Goal: Task Accomplishment & Management: Manage account settings

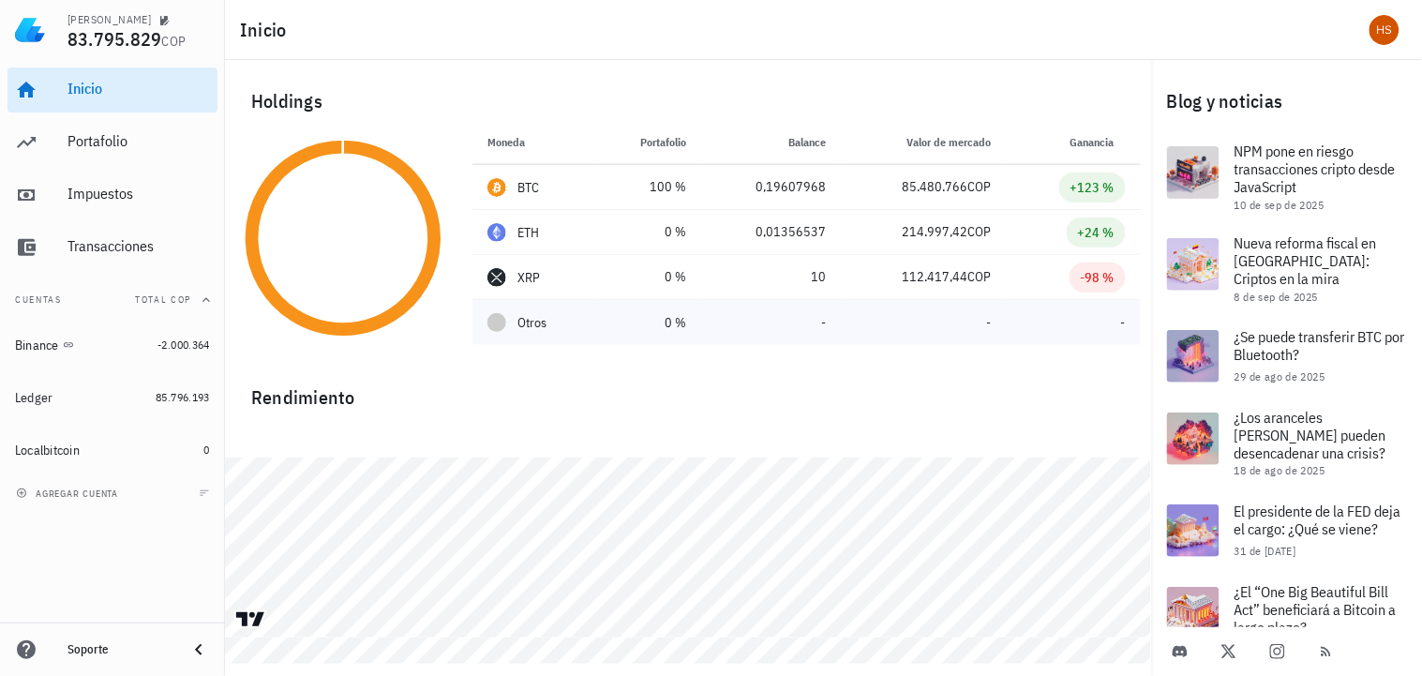
click at [489, 323] on div at bounding box center [496, 322] width 19 height 19
click at [514, 325] on div "Otros" at bounding box center [534, 323] width 94 height 20
click at [166, 392] on span "85.796.193" at bounding box center [183, 397] width 54 height 14
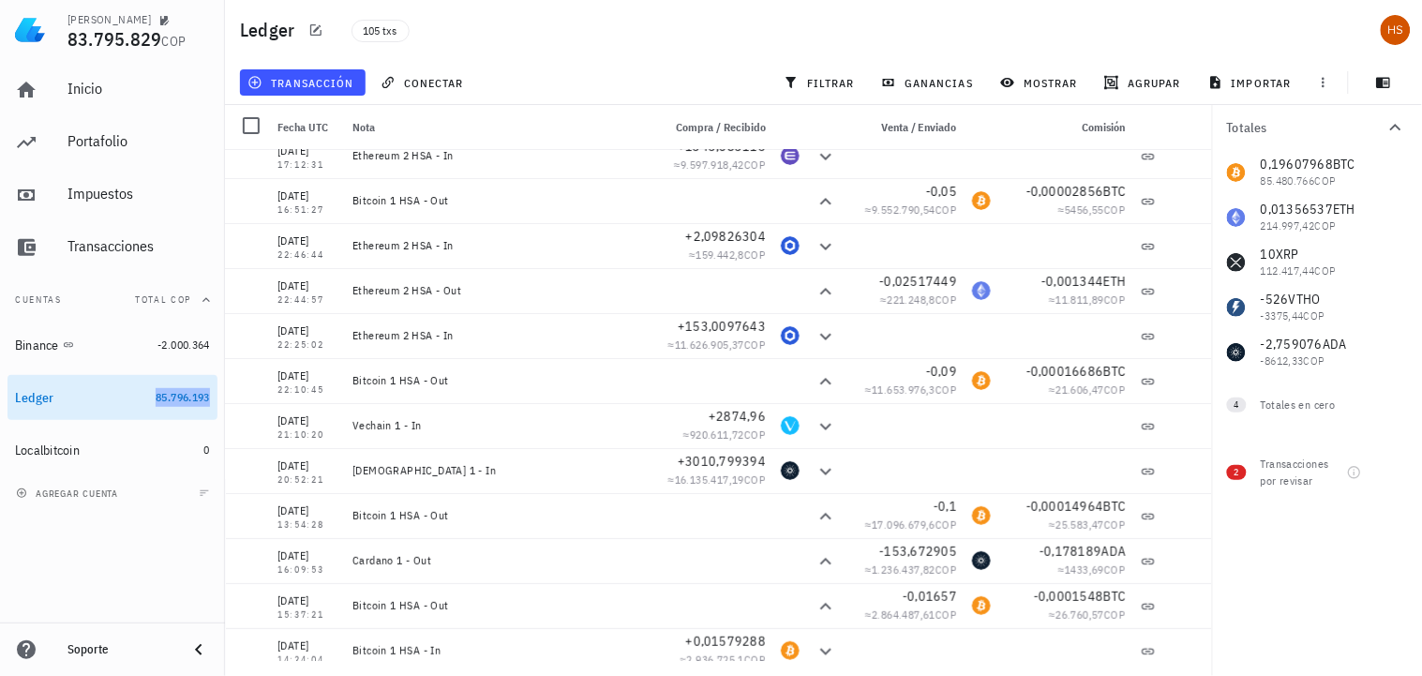
scroll to position [1921, 0]
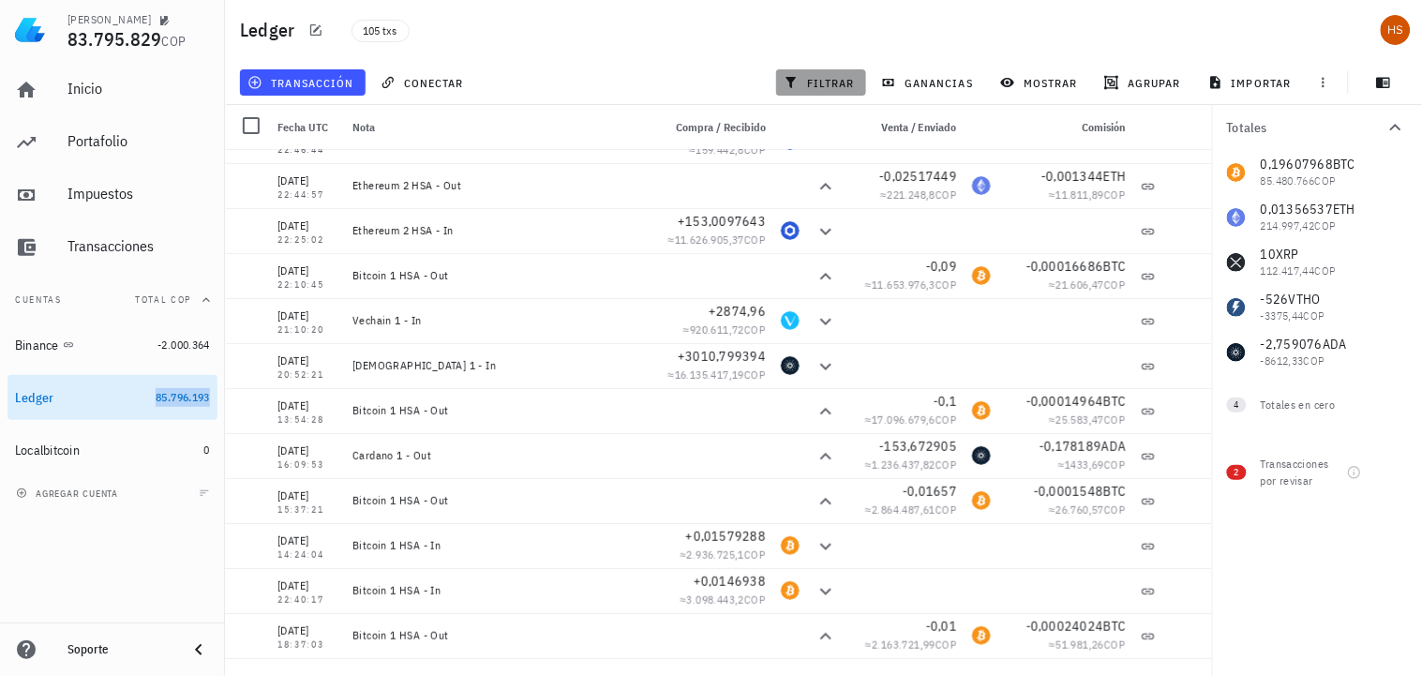
click at [834, 70] on button "filtrar" at bounding box center [821, 82] width 90 height 26
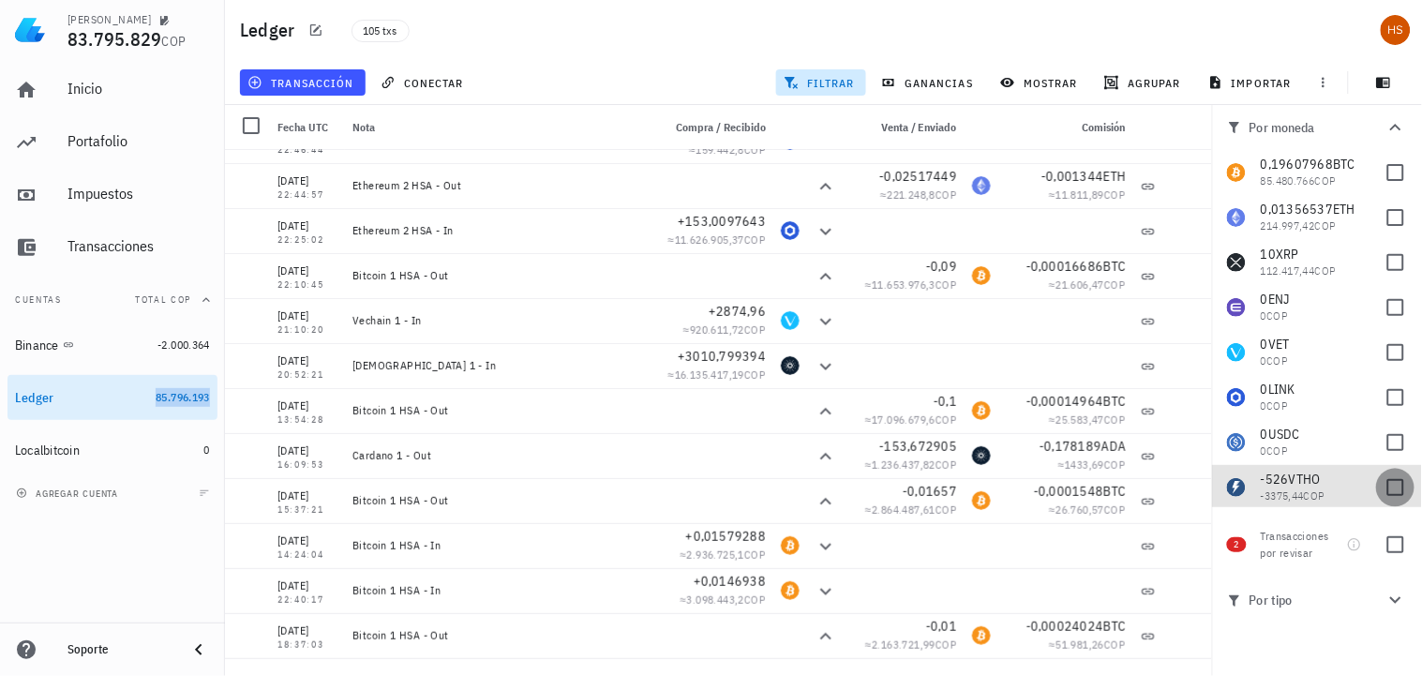
click at [1384, 481] on div at bounding box center [1396, 487] width 32 height 32
checkbox input "true"
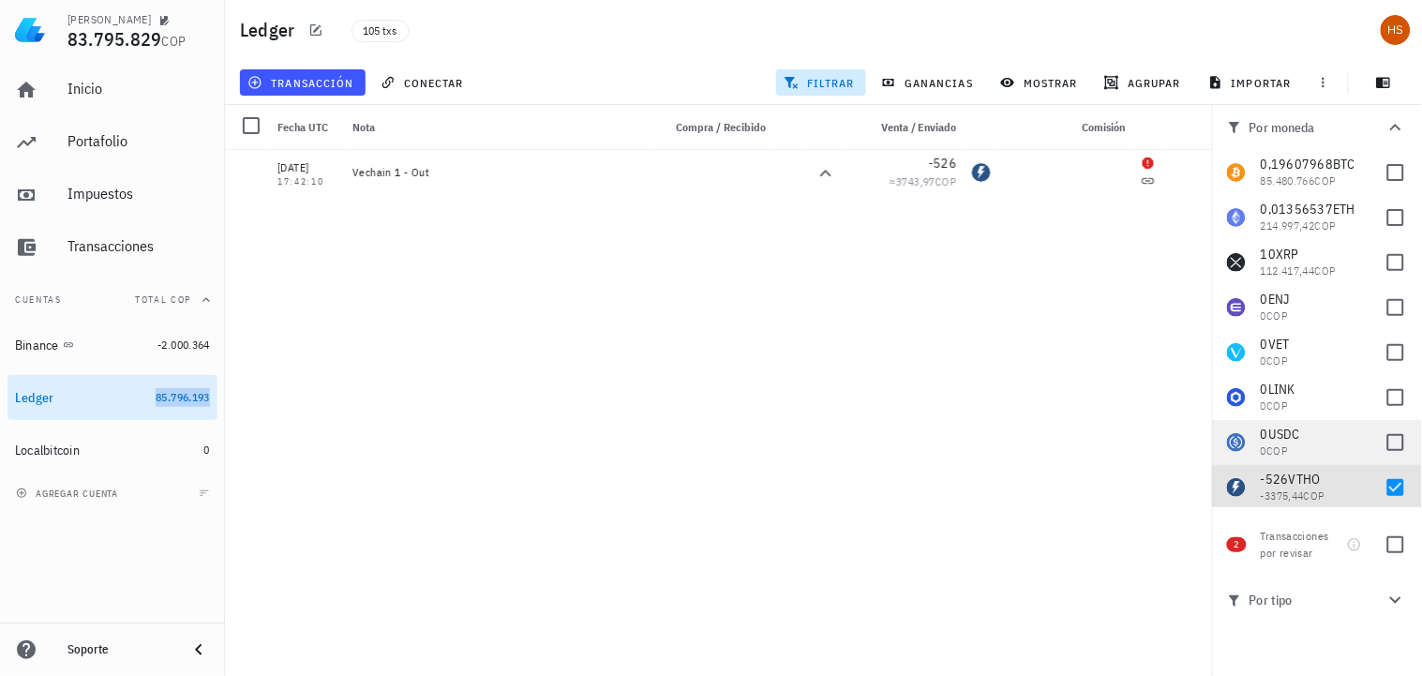
scroll to position [54, 0]
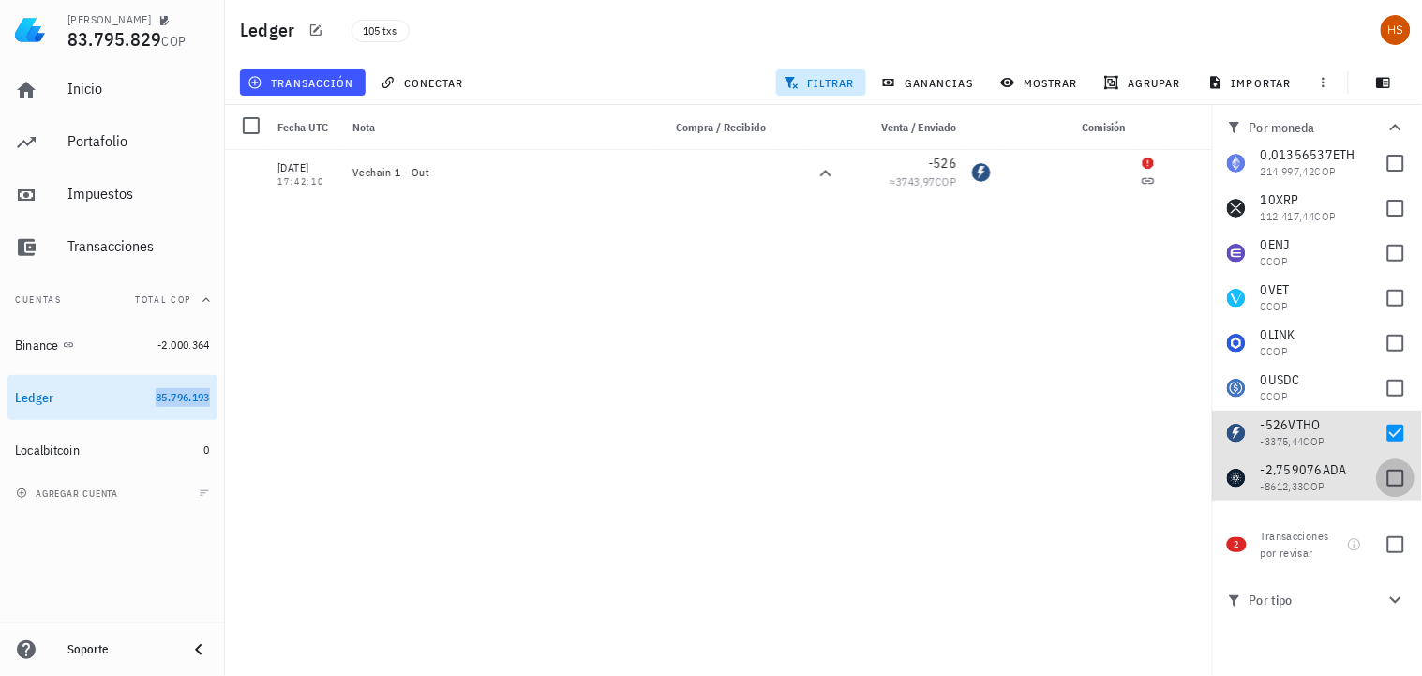
click at [1381, 479] on div at bounding box center [1396, 478] width 32 height 32
checkbox input "true"
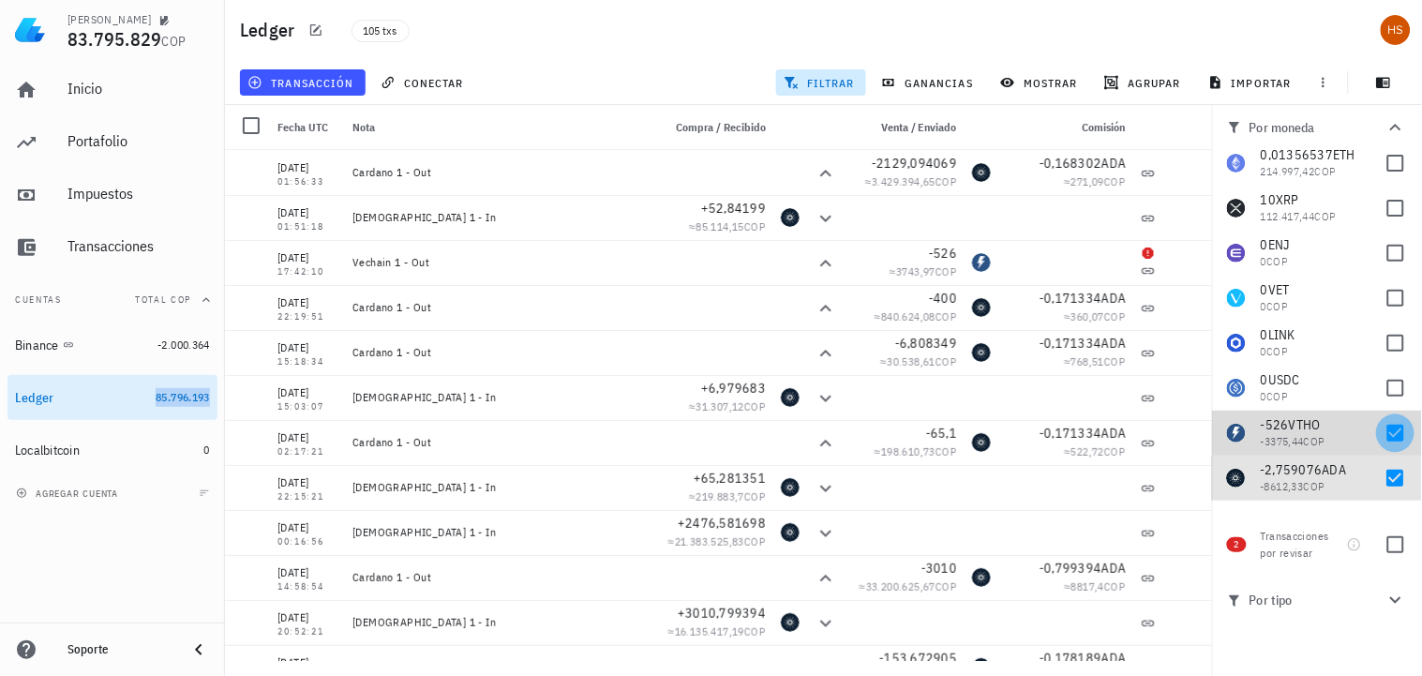
click at [1393, 431] on div at bounding box center [1396, 433] width 32 height 32
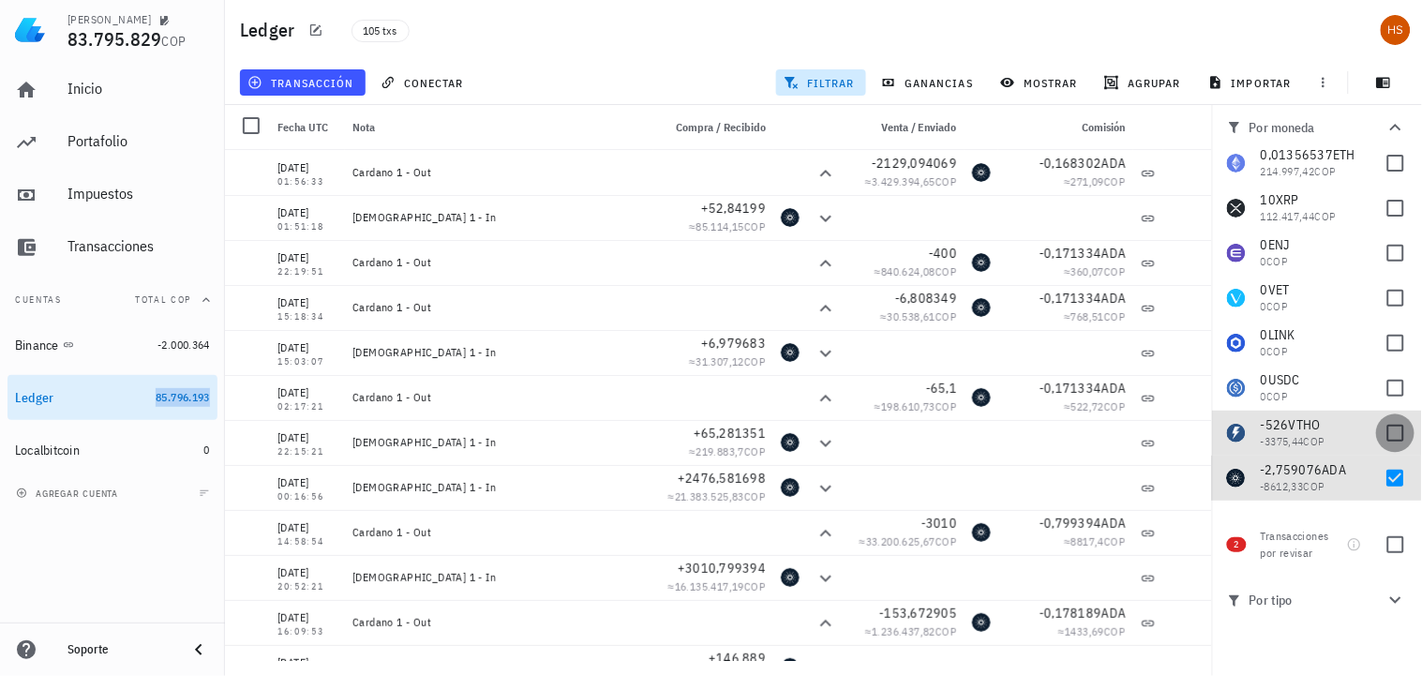
click at [1392, 431] on div at bounding box center [1396, 433] width 32 height 32
checkbox input "true"
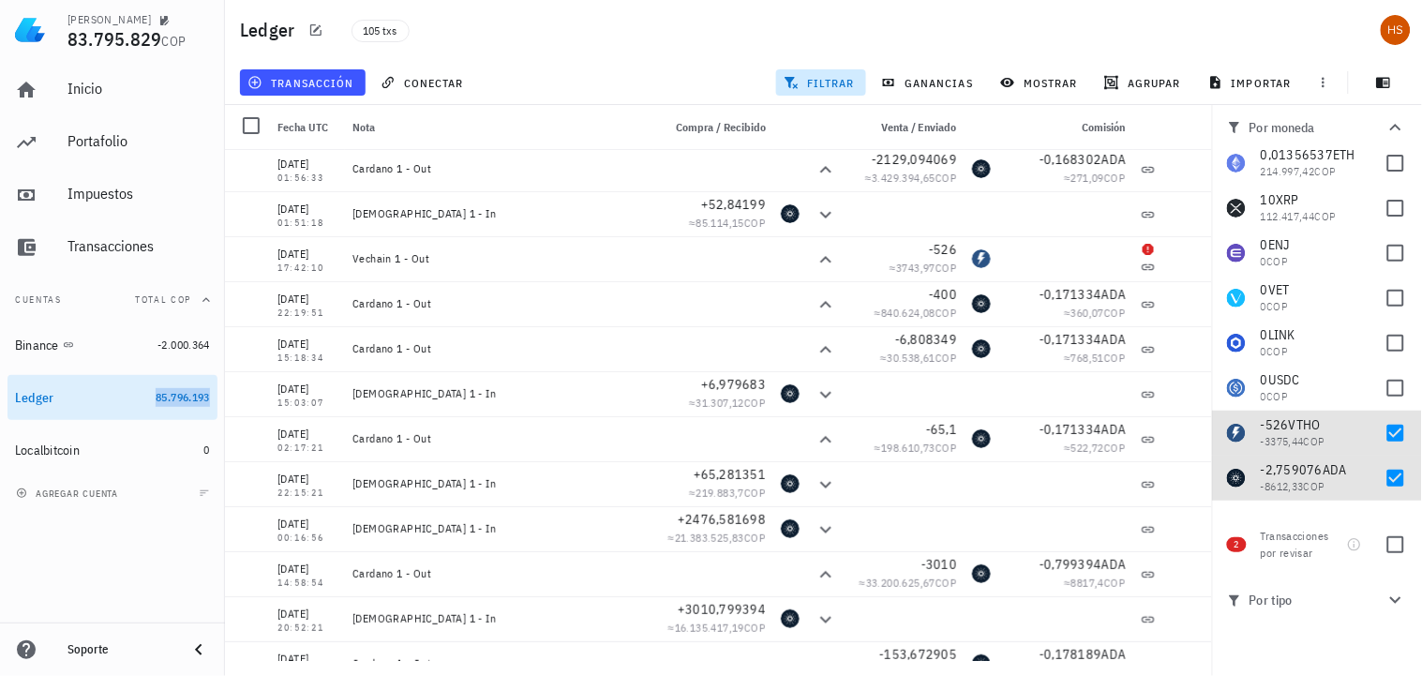
scroll to position [0, 0]
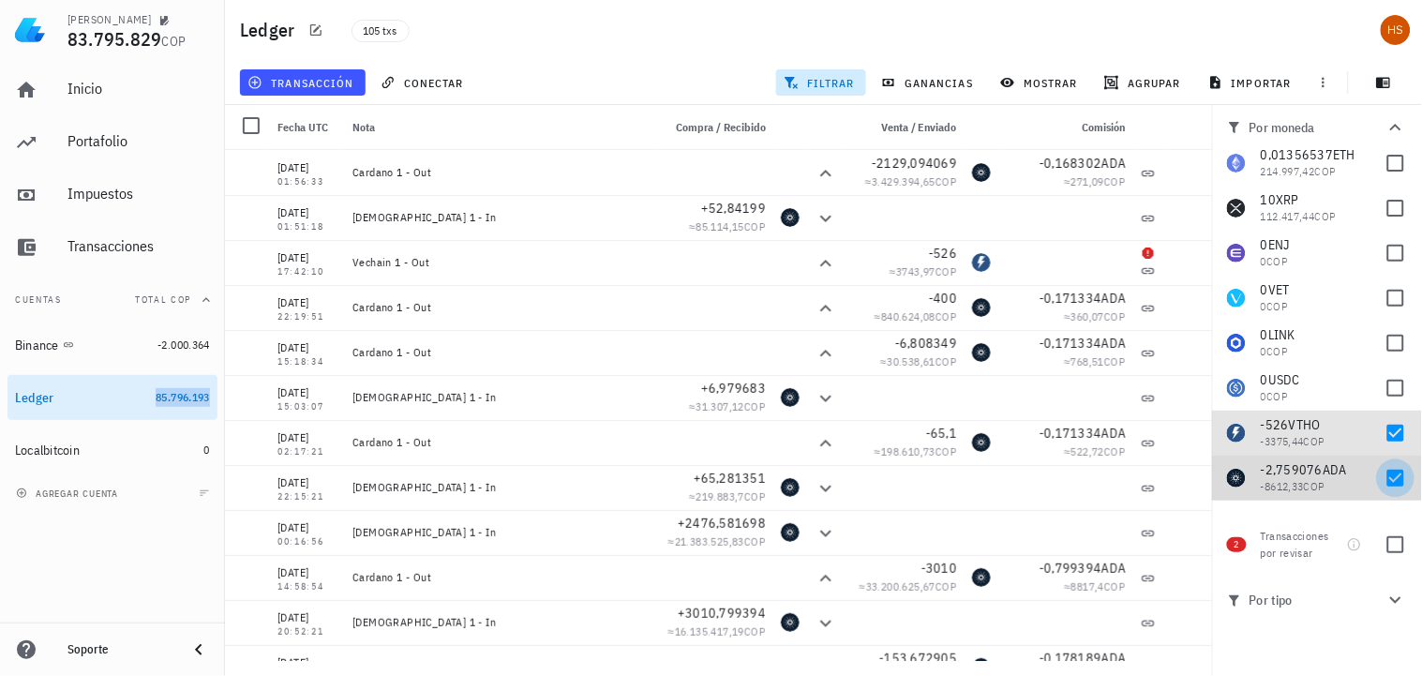
click at [1387, 473] on div at bounding box center [1396, 478] width 32 height 32
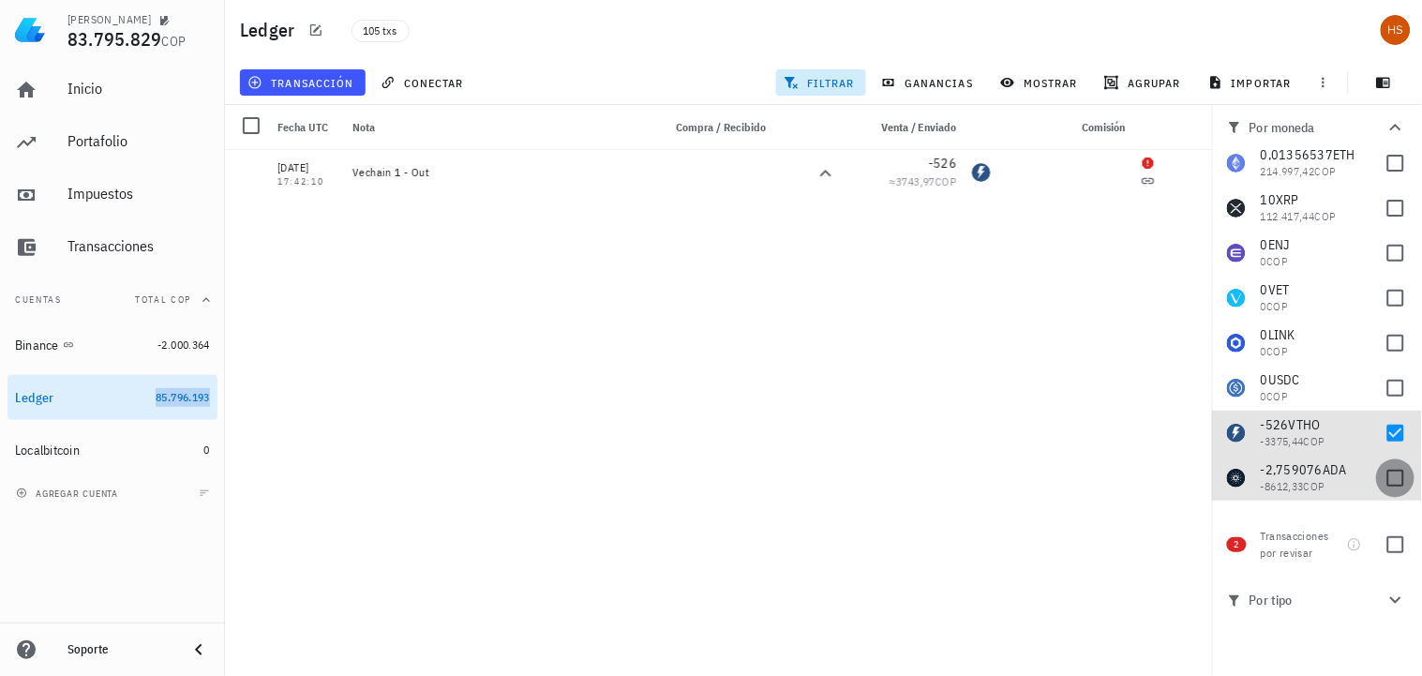
click at [1388, 476] on div at bounding box center [1396, 478] width 32 height 32
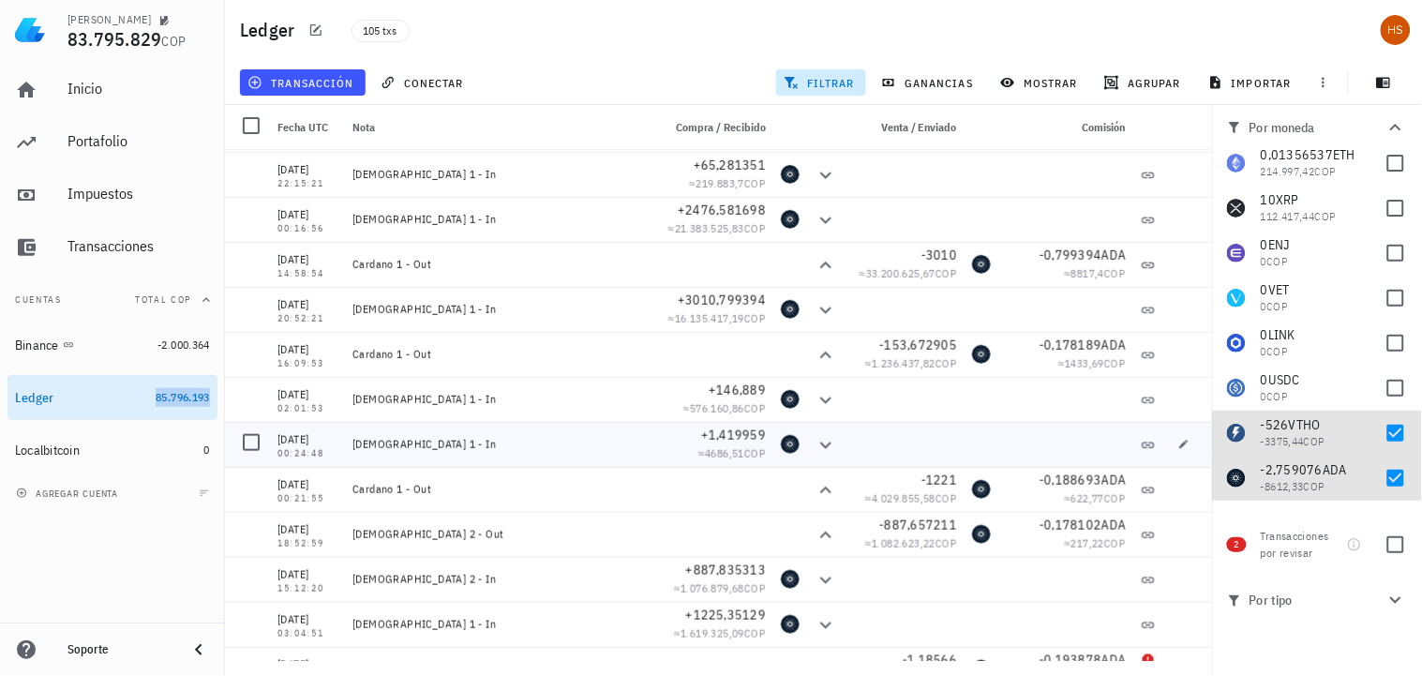
scroll to position [343, 0]
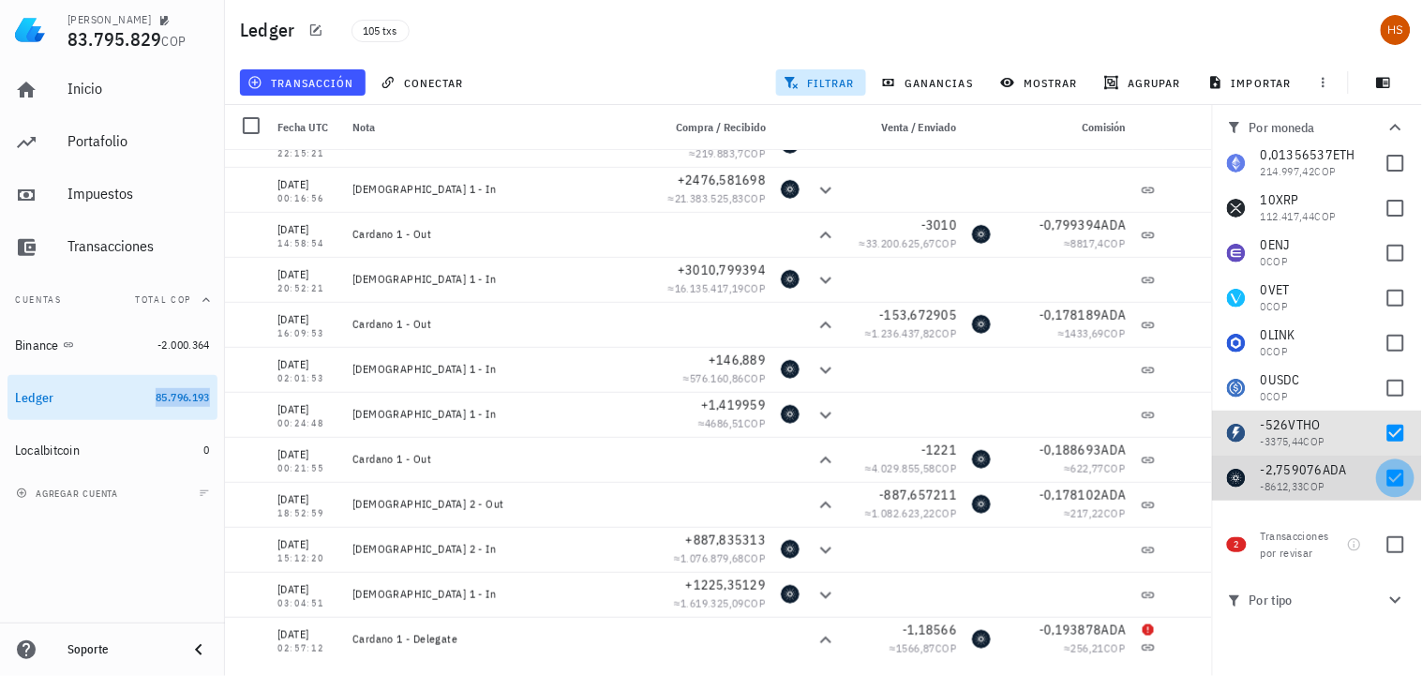
click at [1388, 479] on div at bounding box center [1396, 478] width 32 height 32
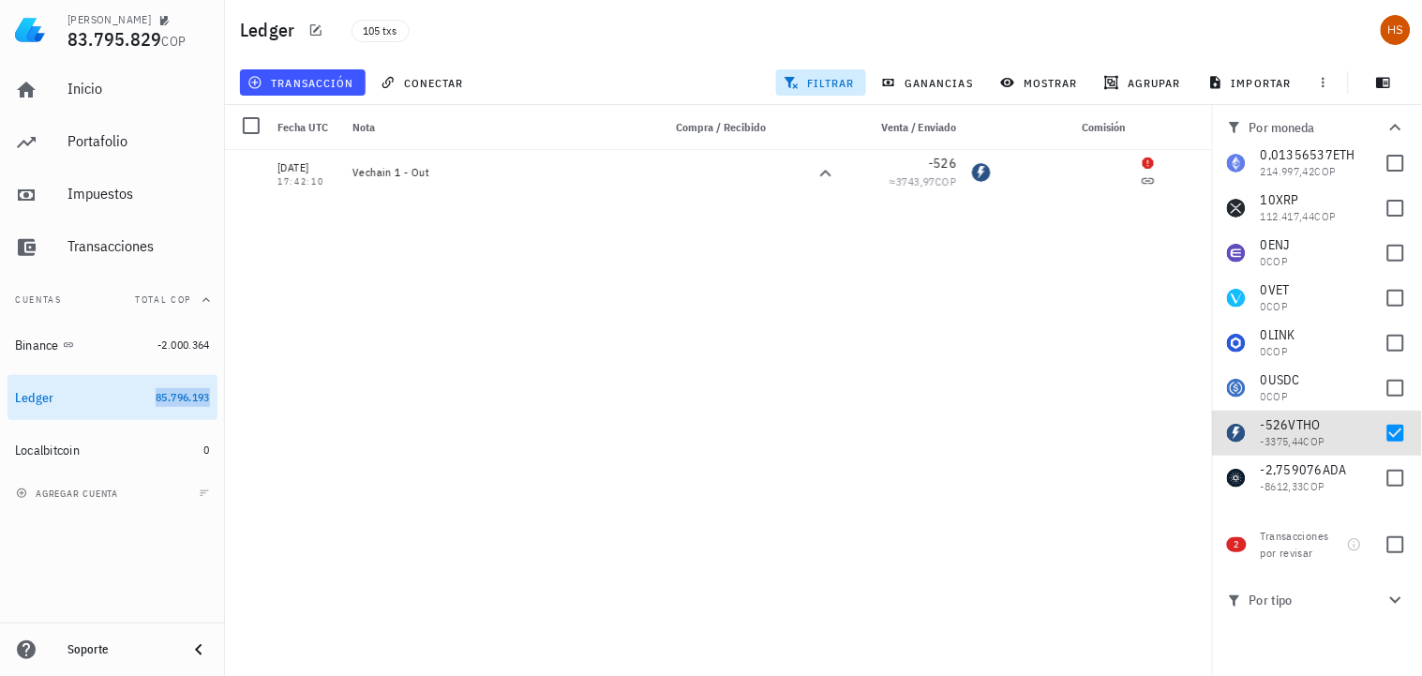
scroll to position [0, 0]
click at [1388, 474] on div at bounding box center [1396, 478] width 32 height 32
checkbox input "true"
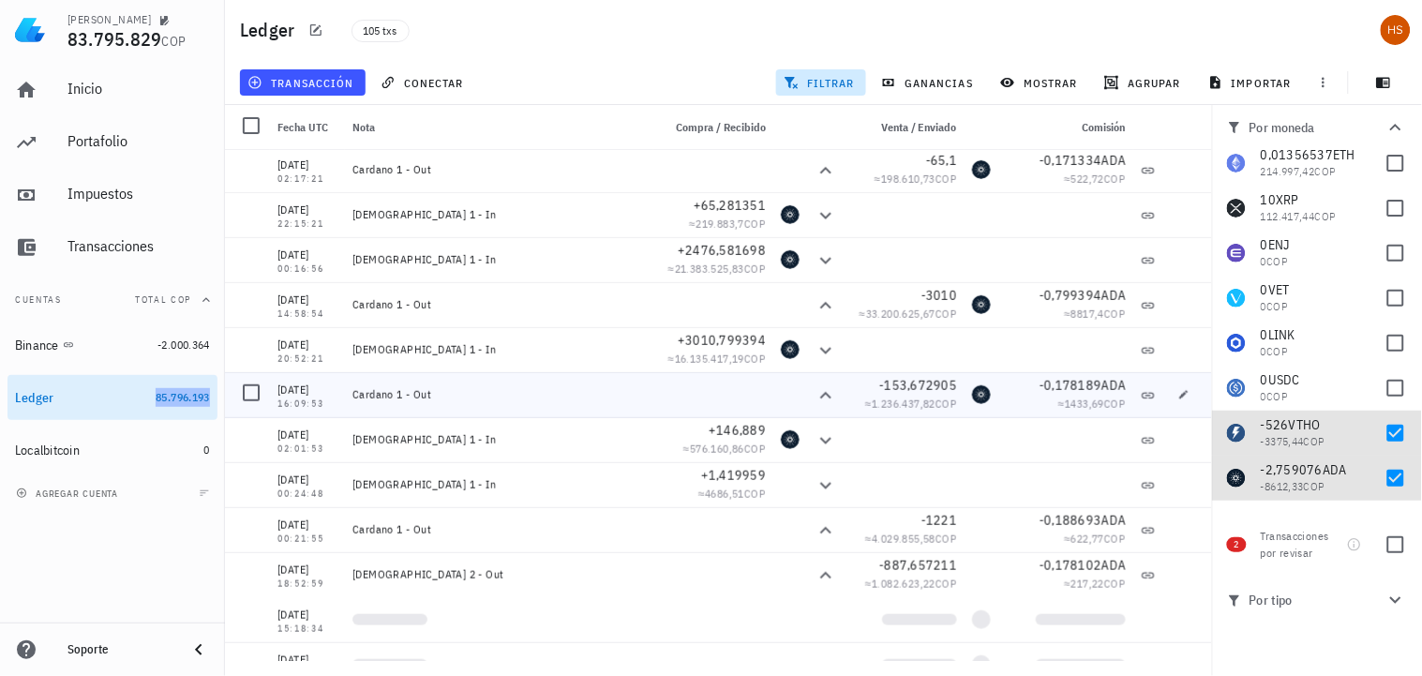
scroll to position [343, 0]
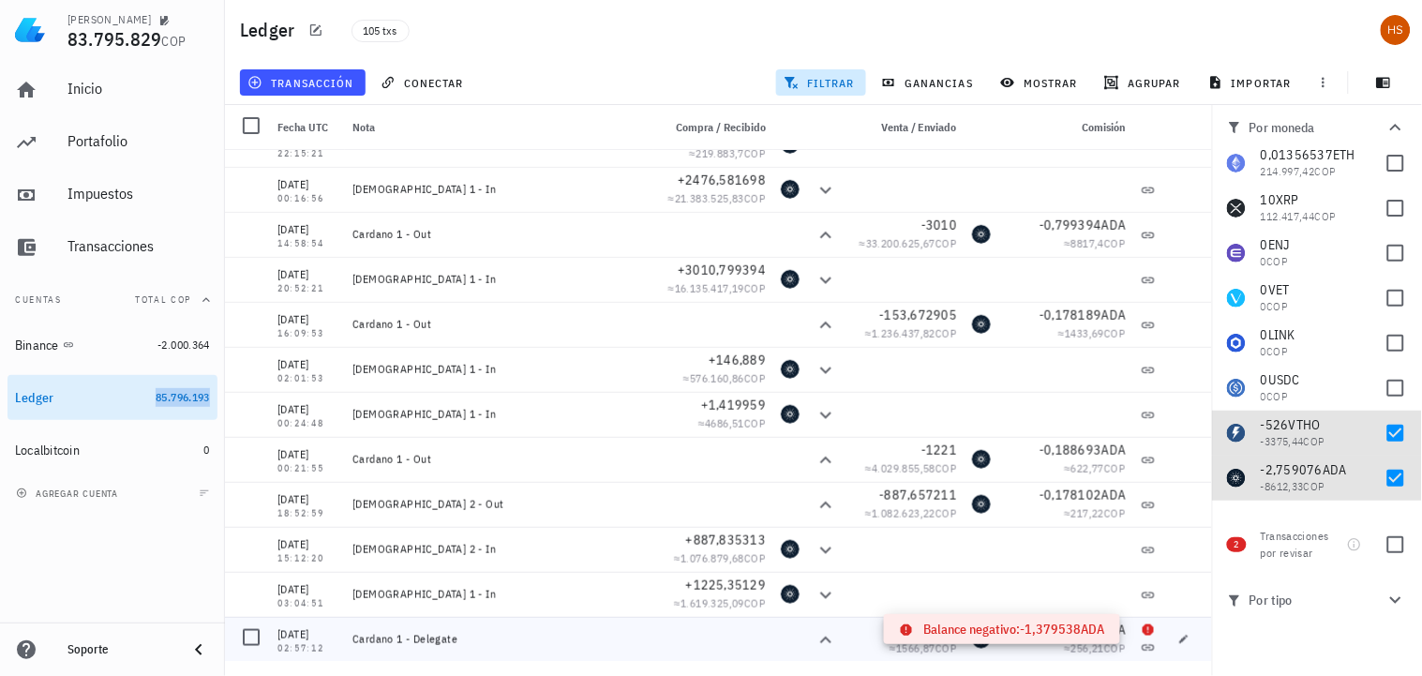
click at [1142, 628] on icon at bounding box center [1147, 629] width 11 height 11
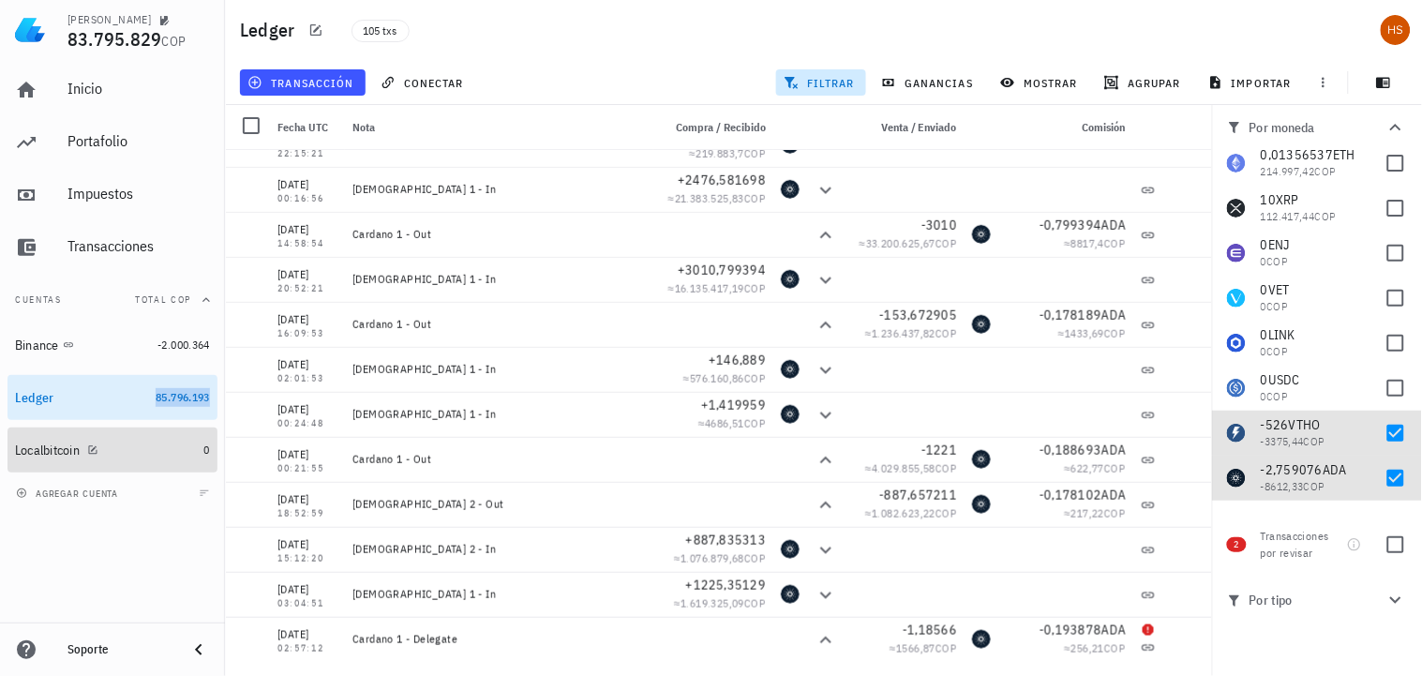
click at [92, 455] on div at bounding box center [89, 449] width 19 height 16
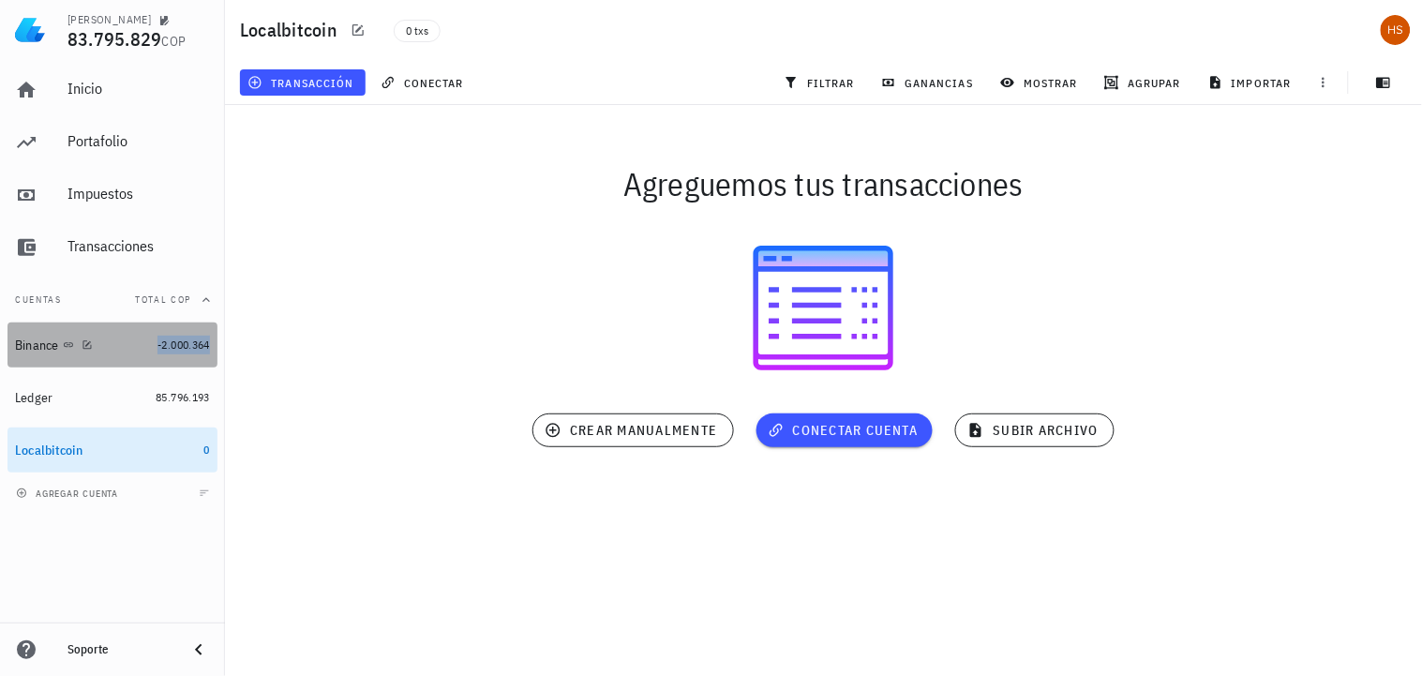
click at [182, 343] on span "-2.000.364" at bounding box center [183, 344] width 52 height 14
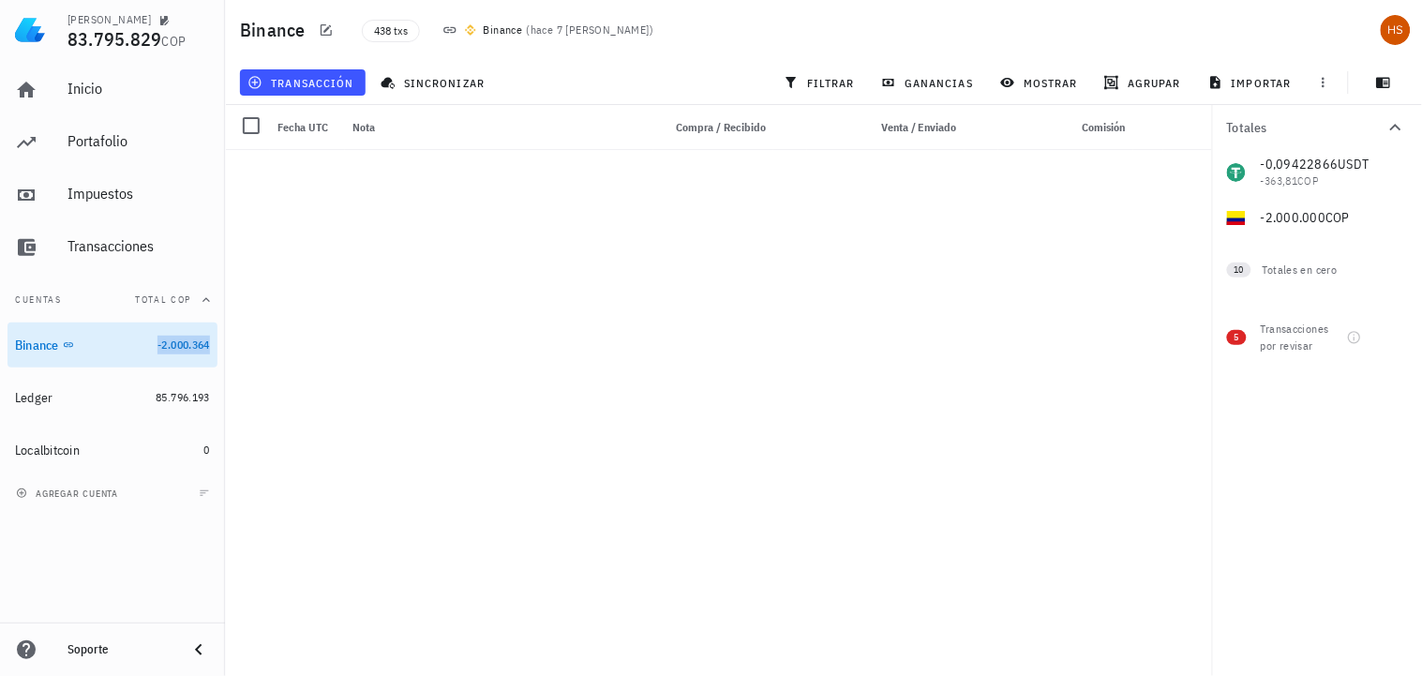
scroll to position [8330, 0]
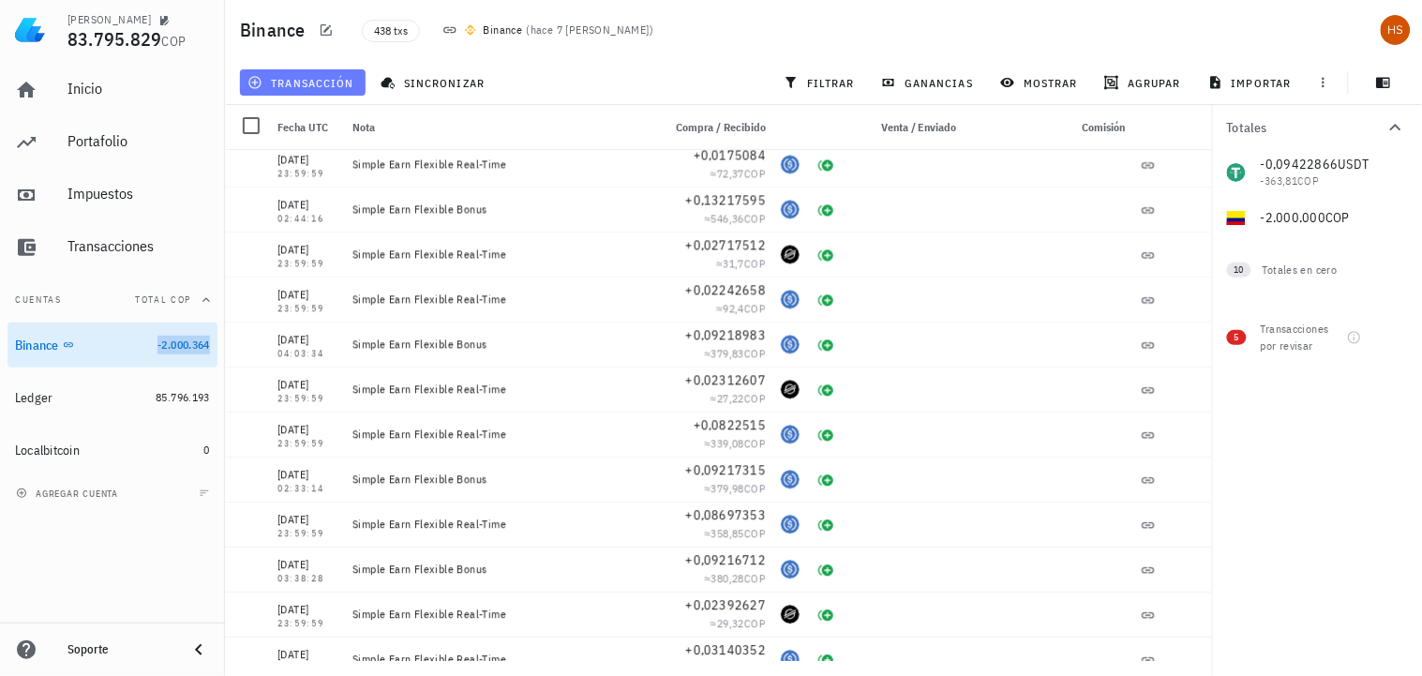
click at [303, 82] on span "transacción" at bounding box center [302, 82] width 102 height 15
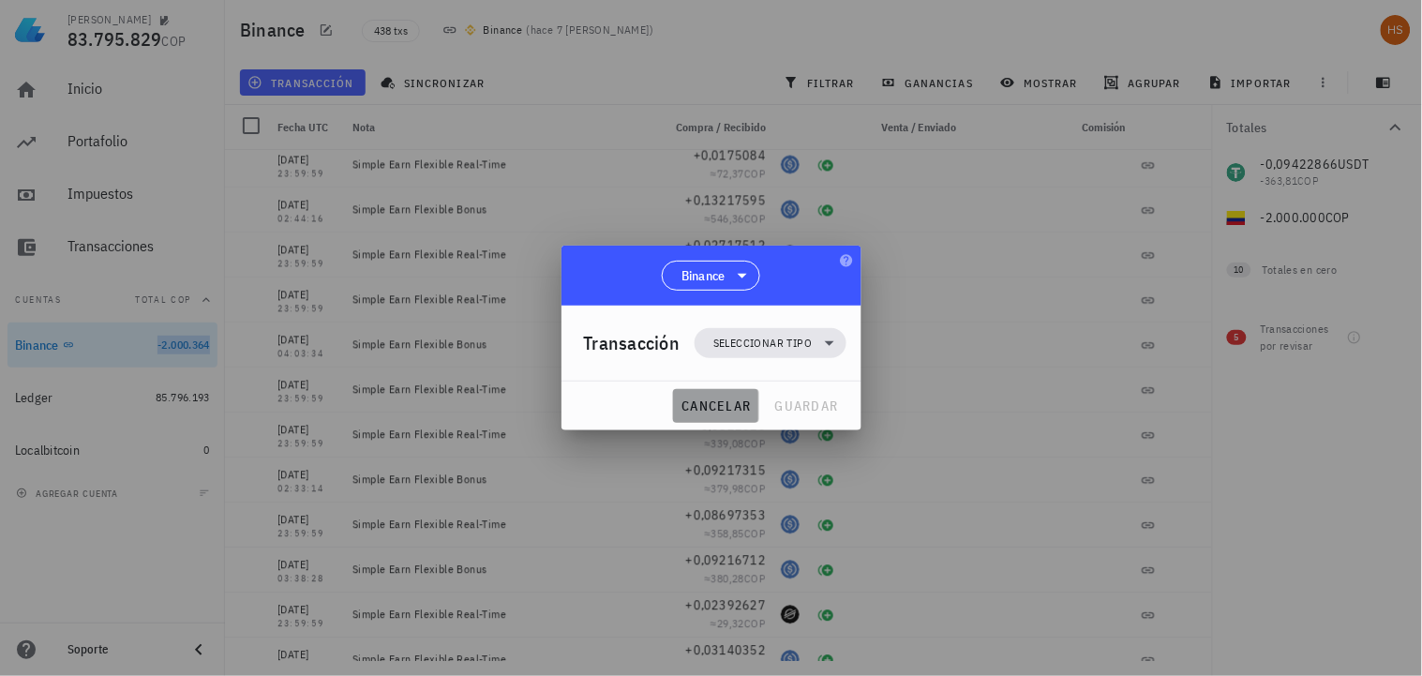
click at [723, 413] on span "cancelar" at bounding box center [715, 405] width 70 height 17
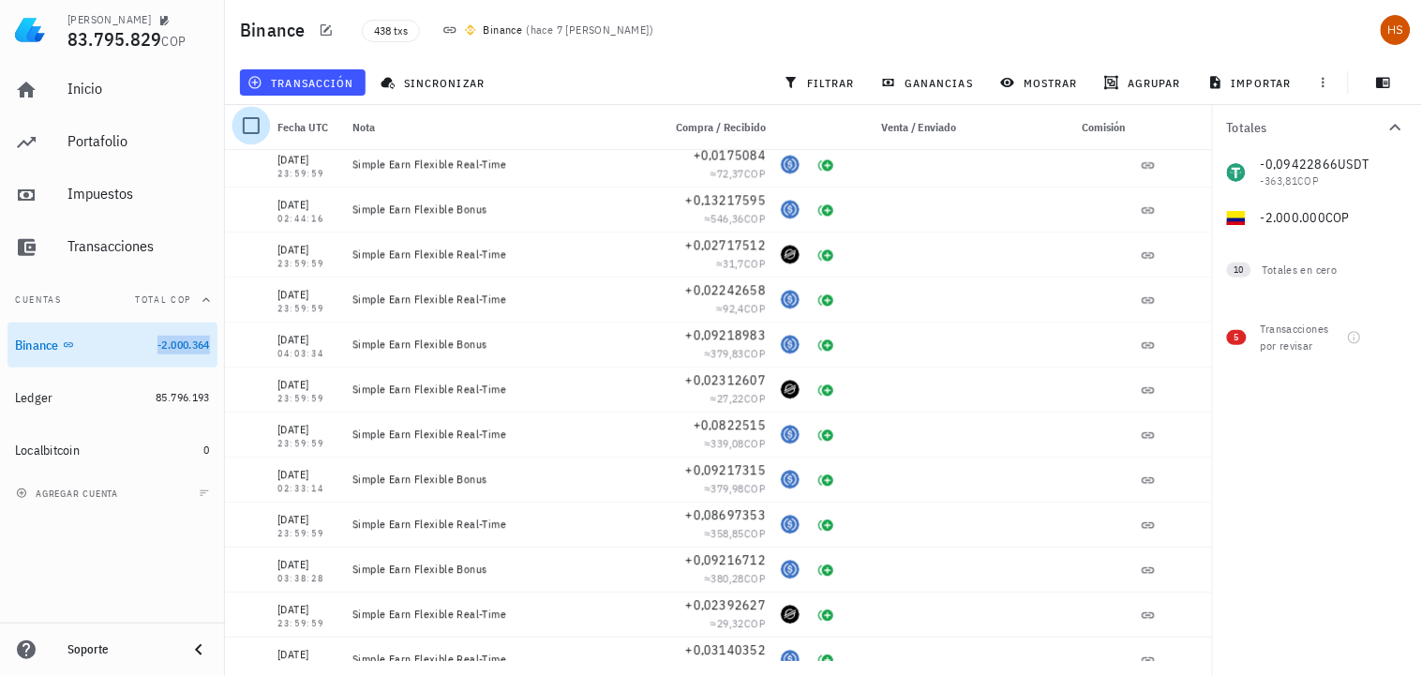
click at [257, 123] on div at bounding box center [251, 126] width 32 height 32
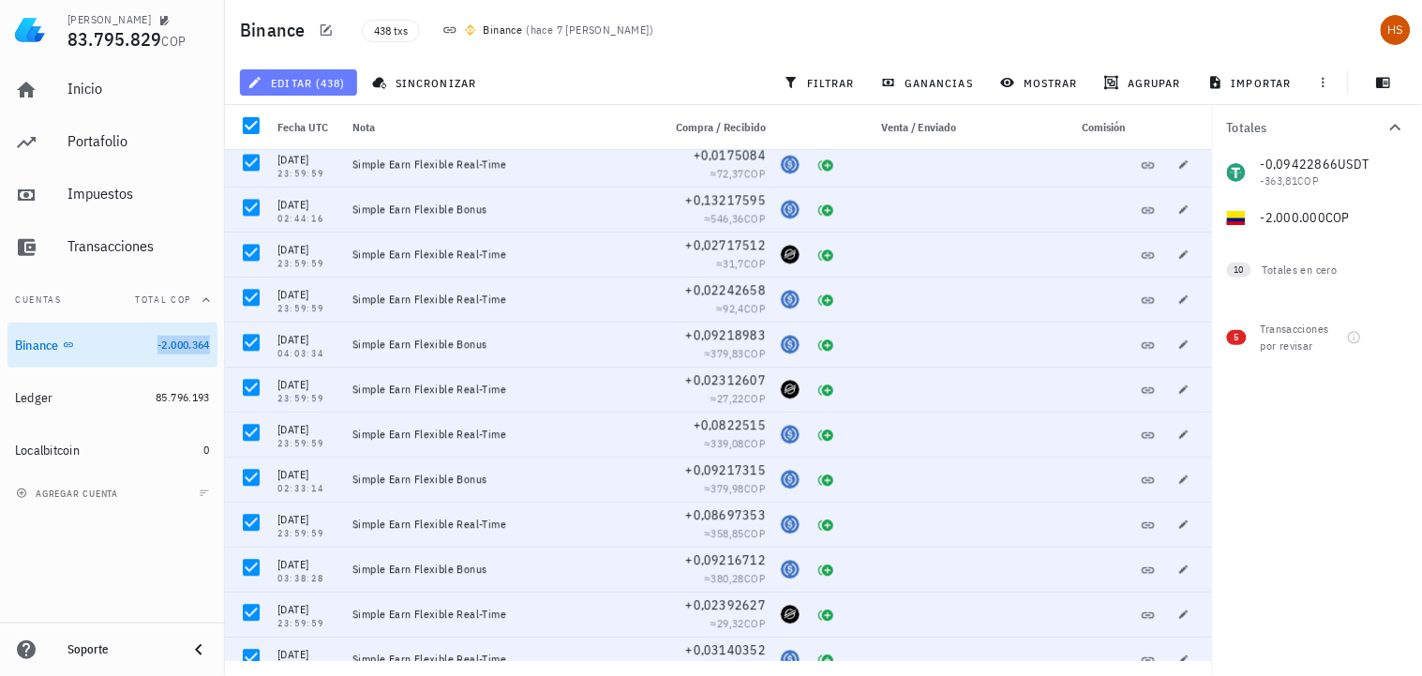
click at [323, 82] on span "editar (438)" at bounding box center [298, 82] width 94 height 15
click at [306, 125] on div "Eliminar" at bounding box center [314, 125] width 58 height 15
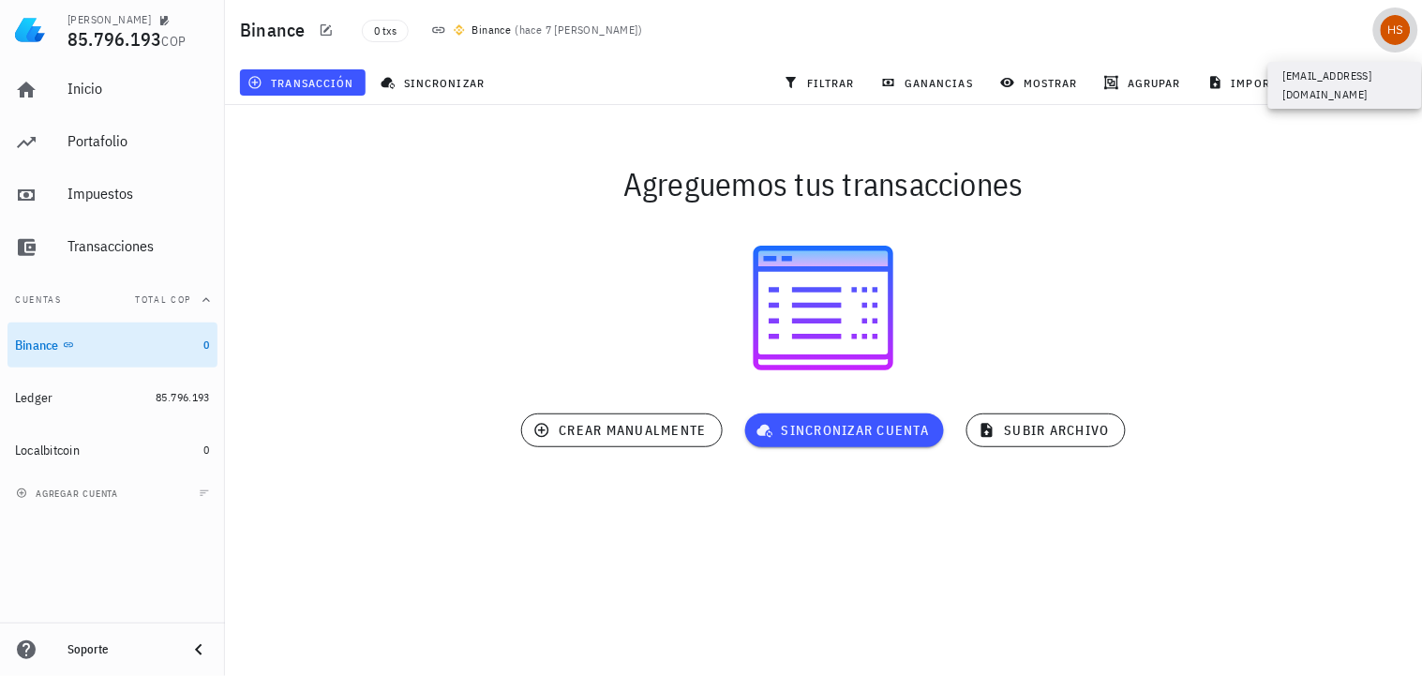
click at [1395, 37] on div "avatar" at bounding box center [1396, 30] width 30 height 30
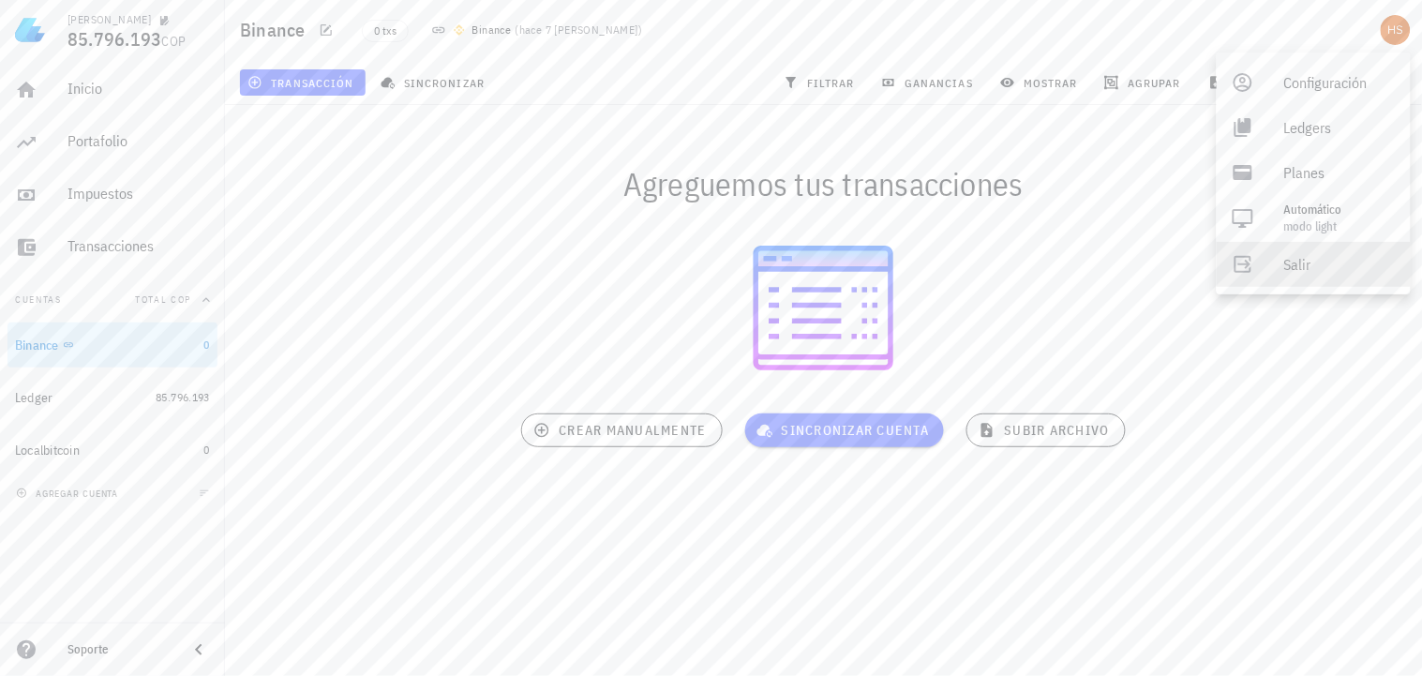
click at [1291, 264] on div "Salir" at bounding box center [1340, 264] width 112 height 37
